Goal: Task Accomplishment & Management: Use online tool/utility

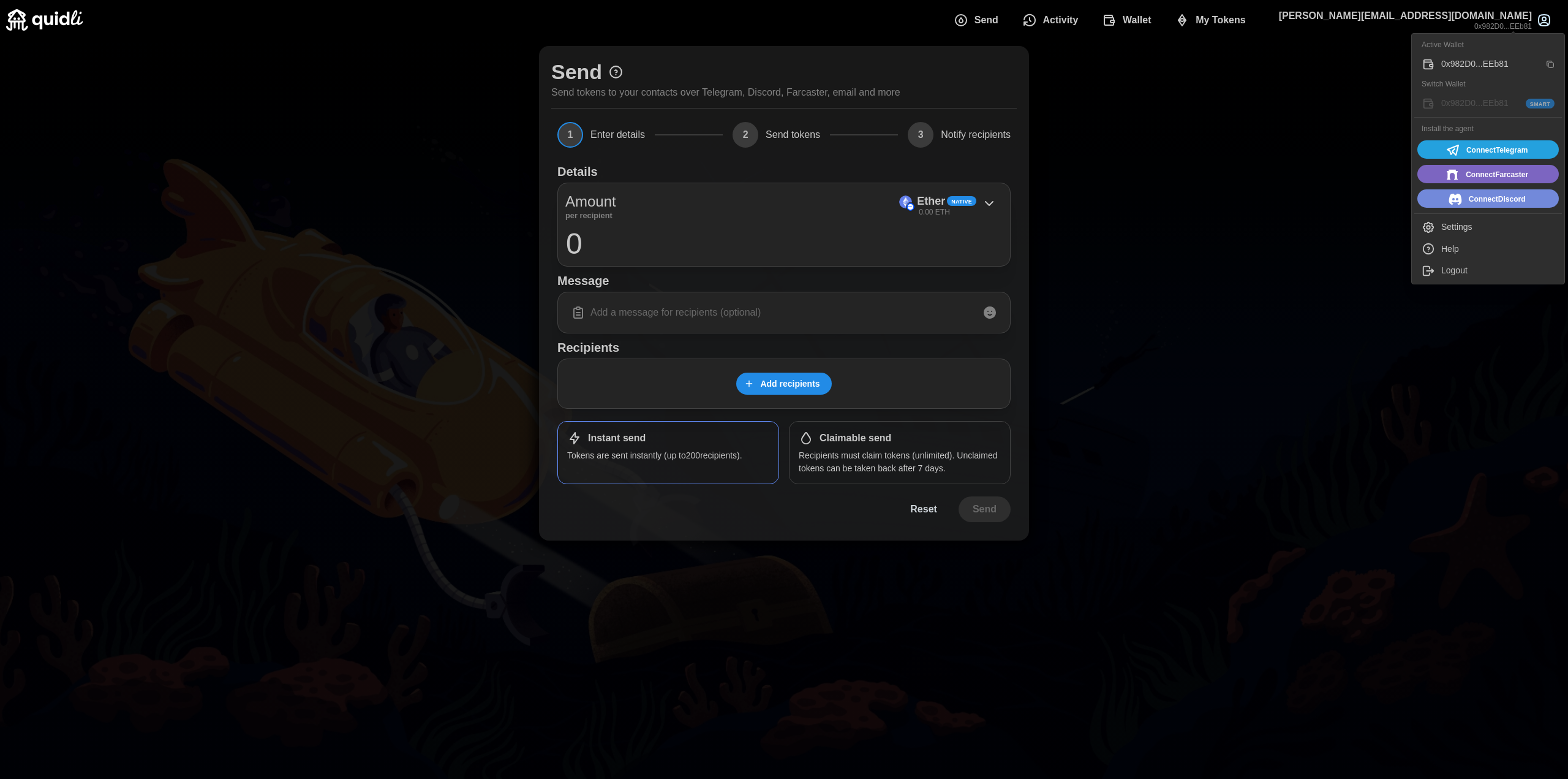
click at [1475, 268] on div "Logout" at bounding box center [1498, 270] width 113 height 13
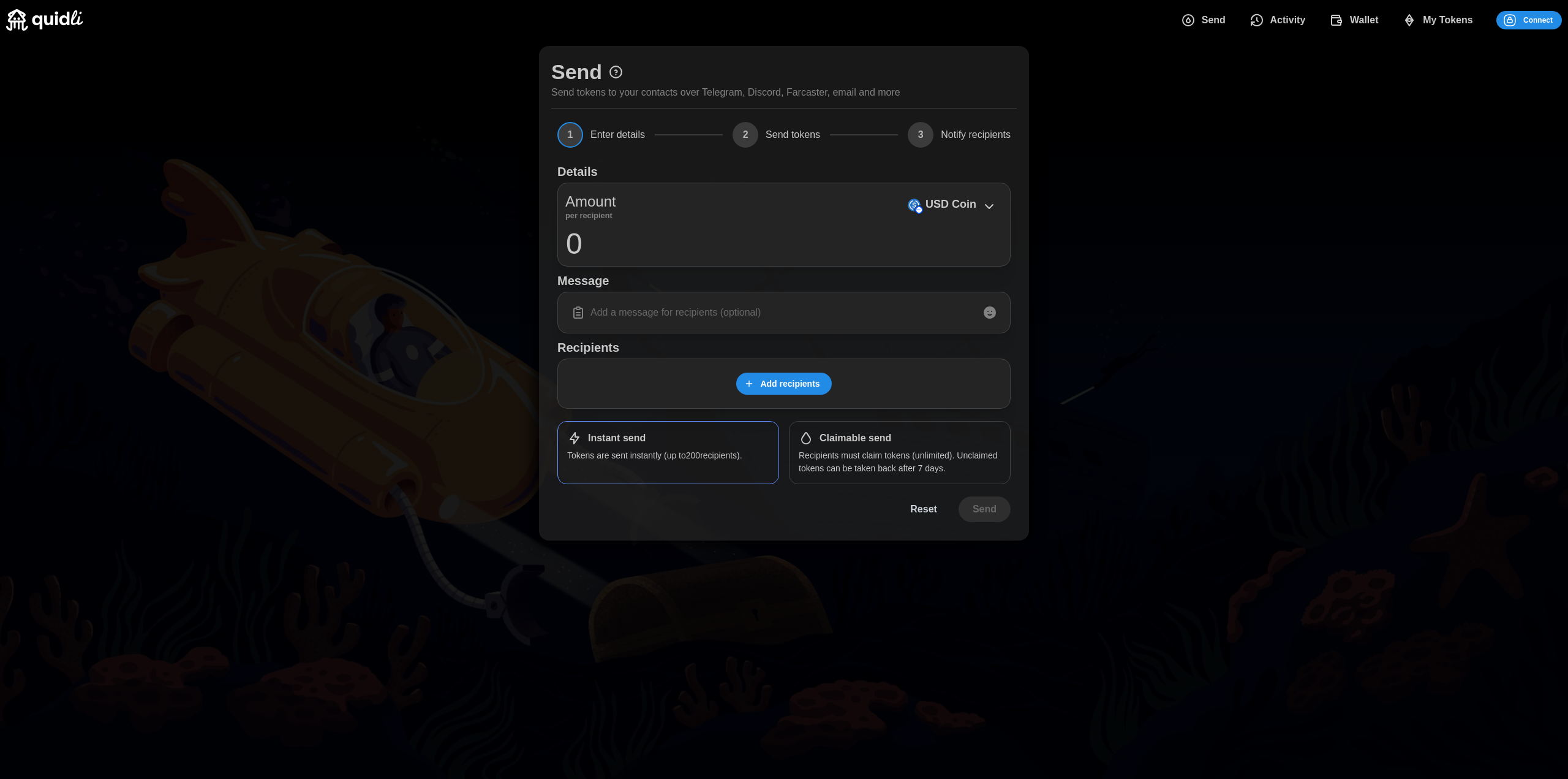
click at [1516, 18] on icon "dots" at bounding box center [1510, 20] width 11 height 11
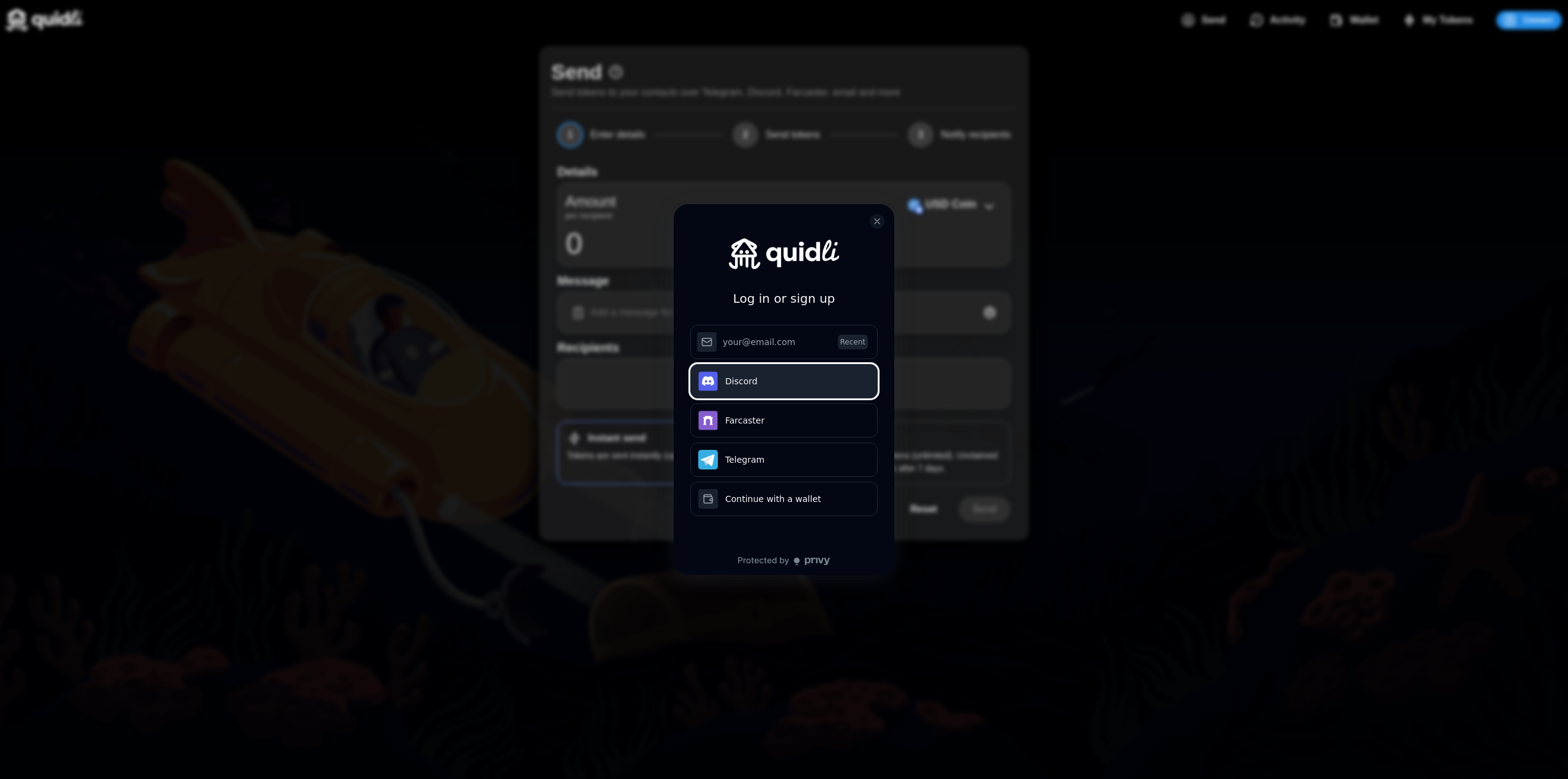
click at [764, 385] on button "Discord" at bounding box center [784, 381] width 188 height 34
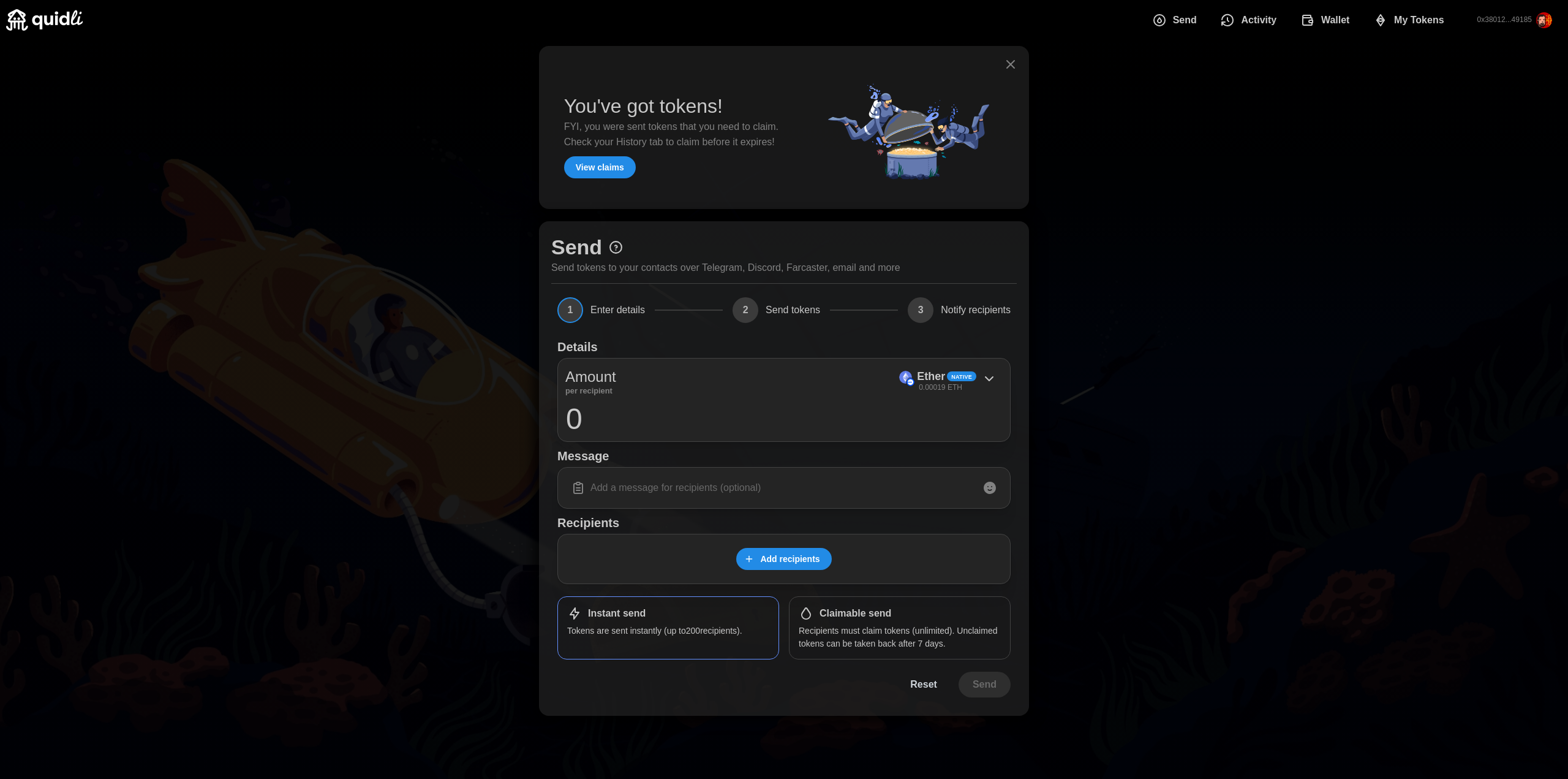
click at [1413, 15] on span "My Tokens" at bounding box center [1419, 20] width 50 height 25
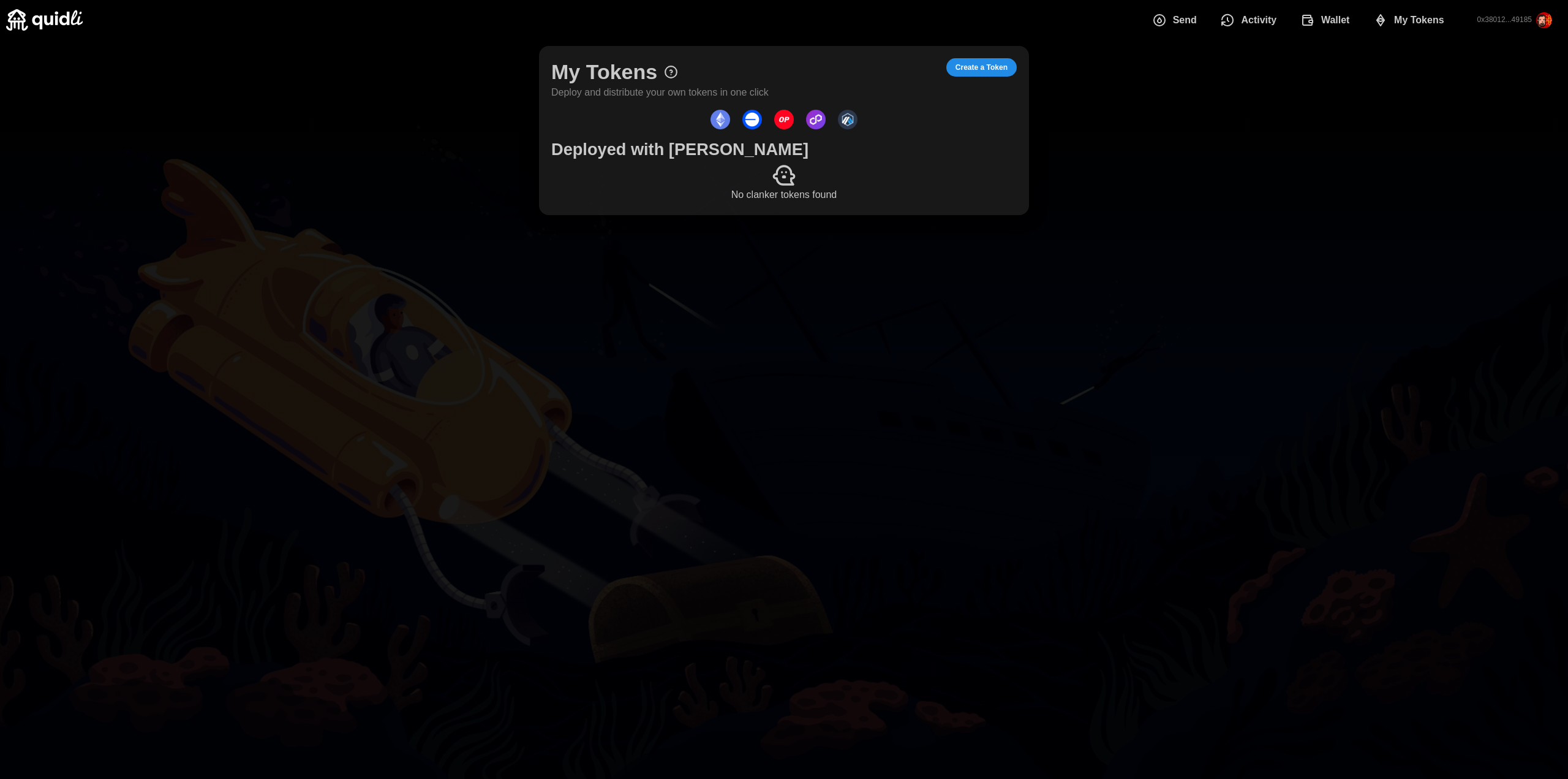
click at [982, 64] on span "Create a Token" at bounding box center [982, 68] width 52 height 17
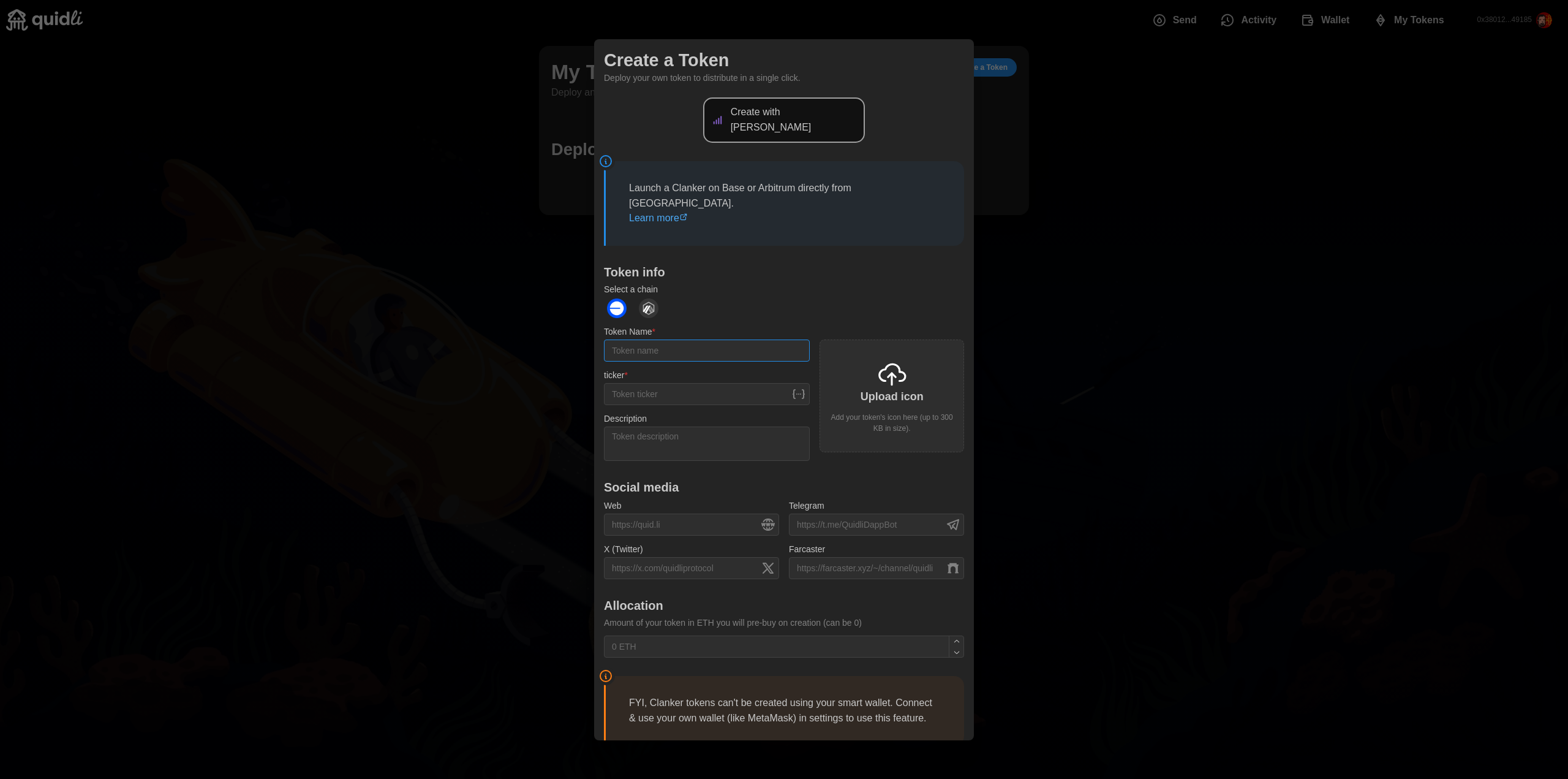
click at [665, 339] on input "Token Name *" at bounding box center [706, 350] width 206 height 22
type input "test"
click at [649, 383] on input "ticker *" at bounding box center [706, 393] width 206 height 22
type input "TEST"
click at [862, 370] on div "Upload icon Add your token's icon here (up to 300 KB in size)." at bounding box center [892, 395] width 145 height 112
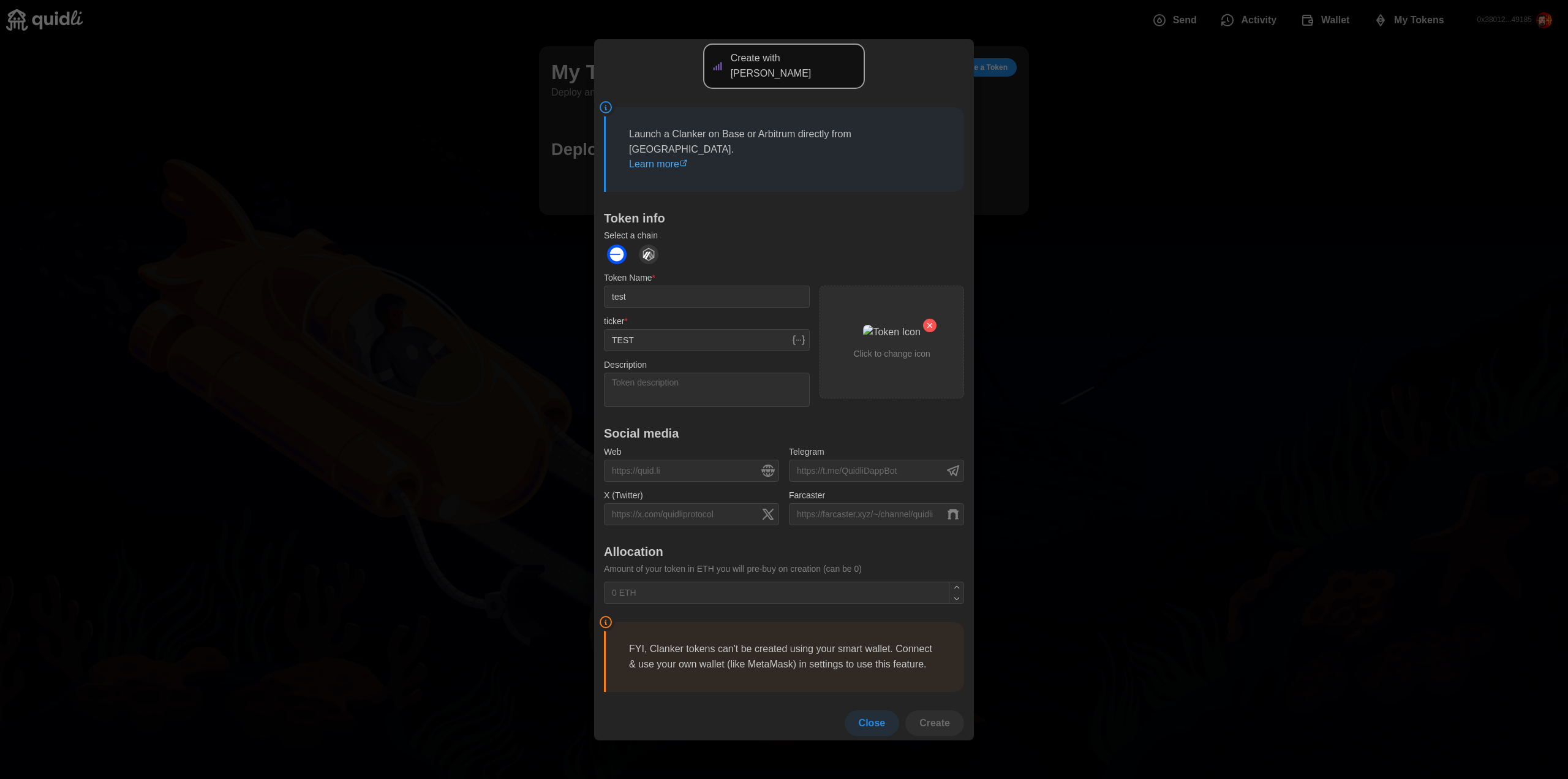
scroll to position [56, 0]
click at [859, 715] on span "Close" at bounding box center [872, 721] width 27 height 25
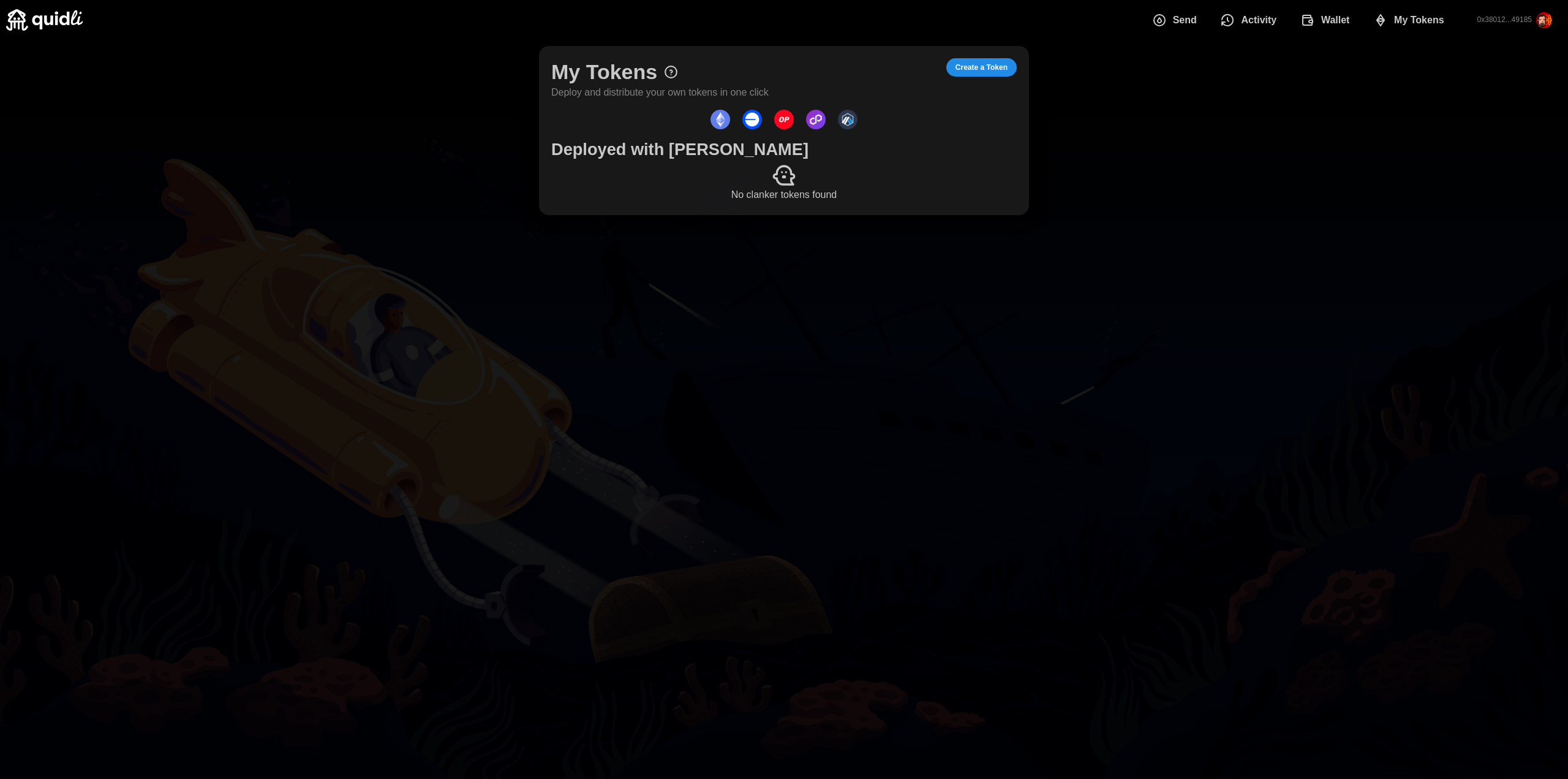
click at [885, 364] on main "My Tokens Deploy and distribute your own tokens in one click Create a Token Dep…" at bounding box center [784, 390] width 1568 height 779
